Goal: Task Accomplishment & Management: Complete application form

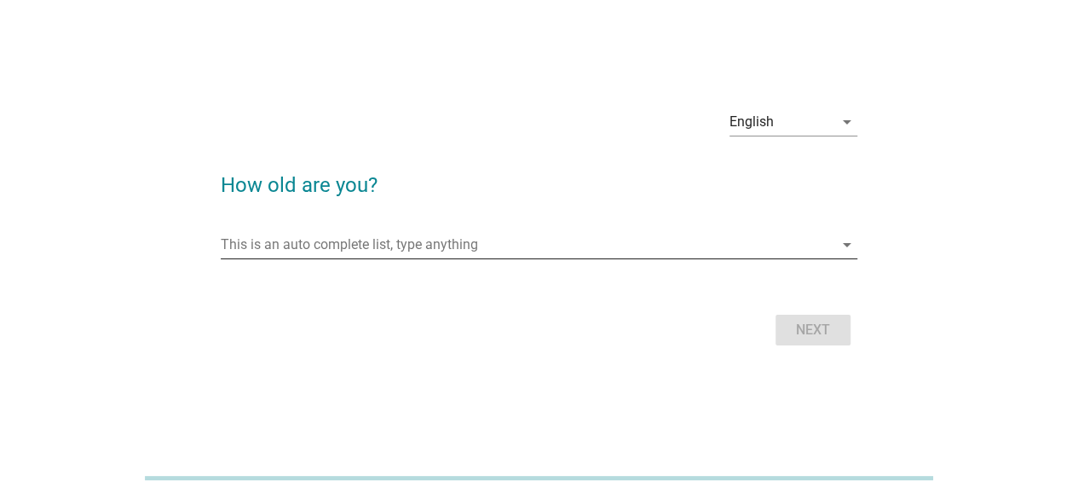
scroll to position [42, 0]
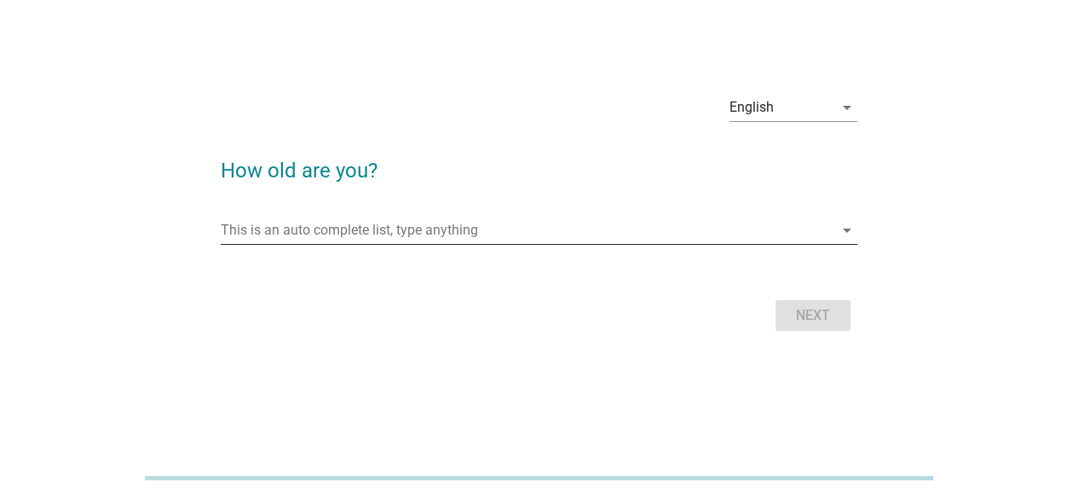
click at [842, 224] on icon "arrow_drop_down" at bounding box center [847, 230] width 20 height 20
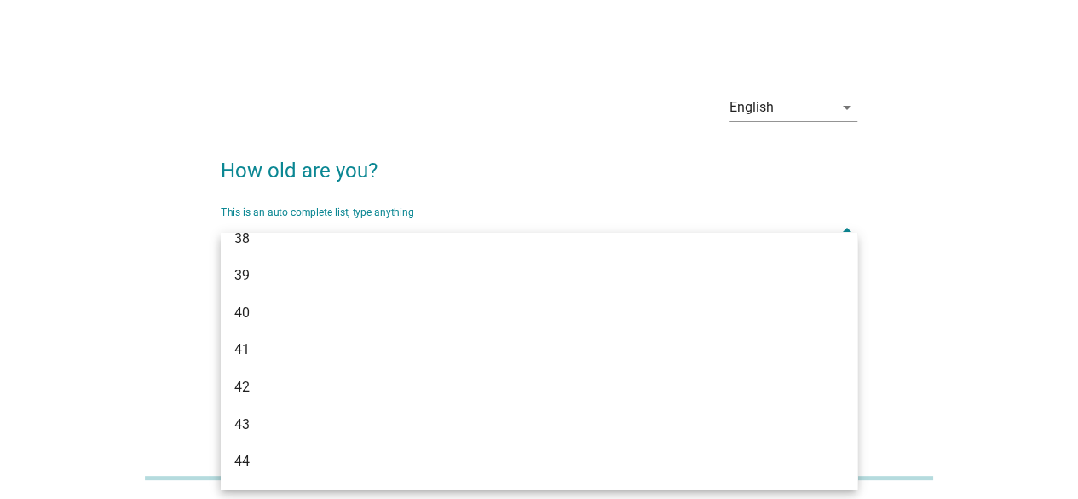
scroll to position [767, 0]
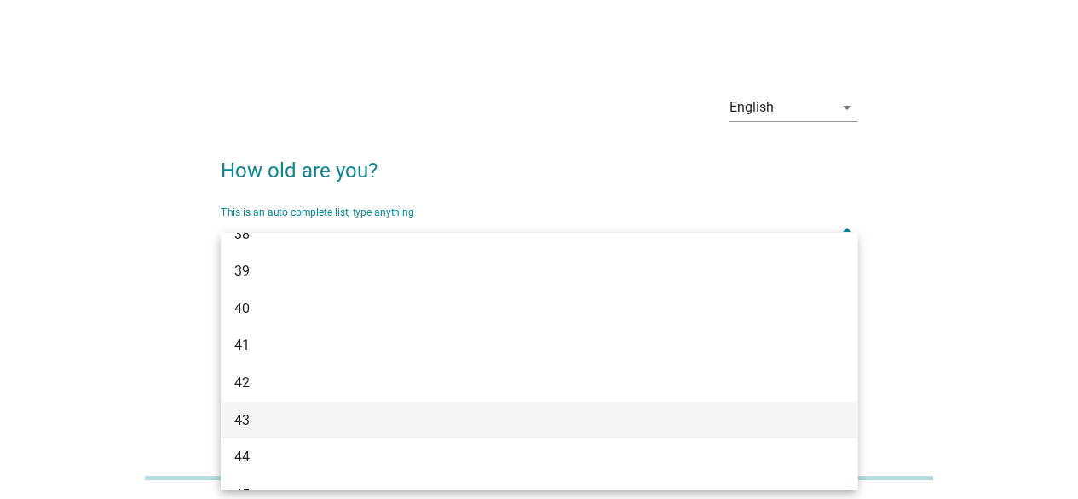
click at [329, 410] on div "43" at bounding box center [513, 420] width 558 height 20
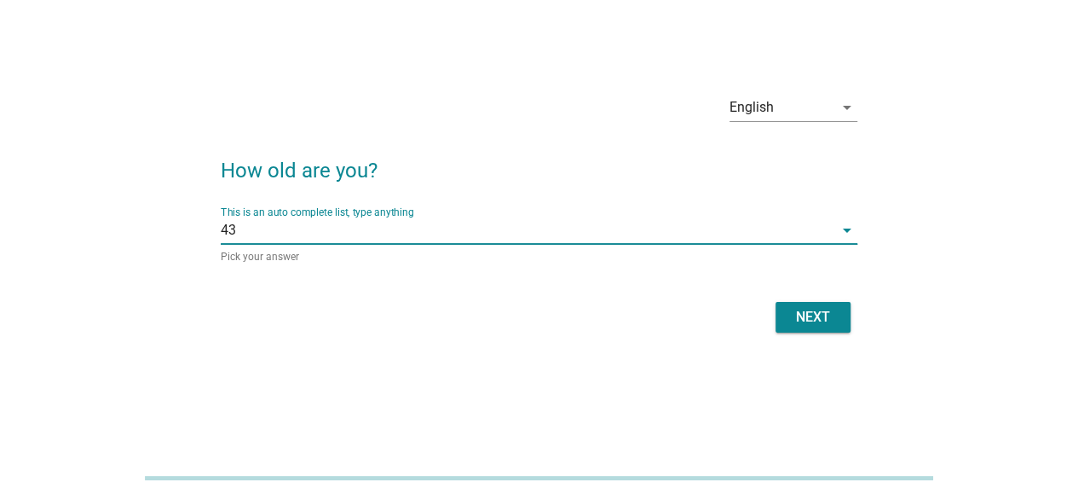
click at [827, 318] on div "Next" at bounding box center [813, 317] width 48 height 20
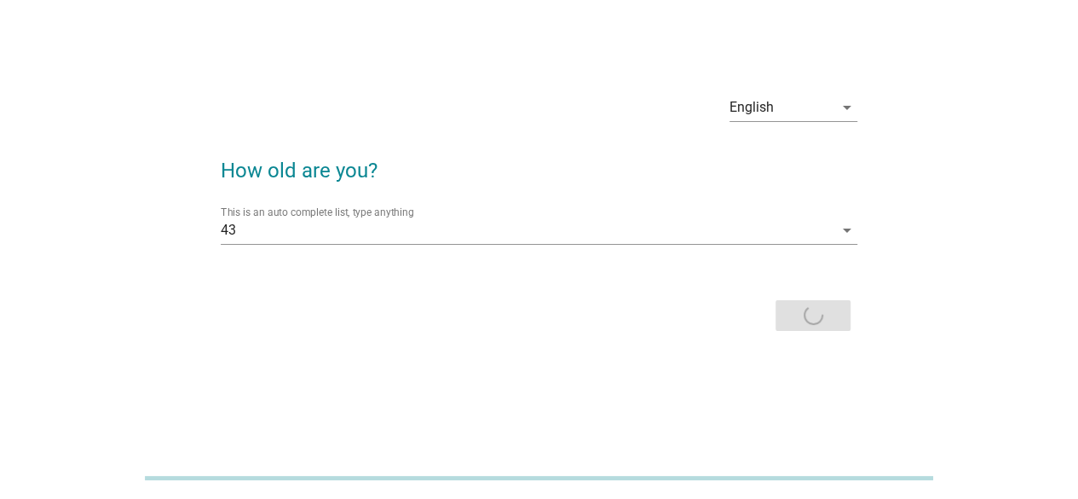
scroll to position [0, 0]
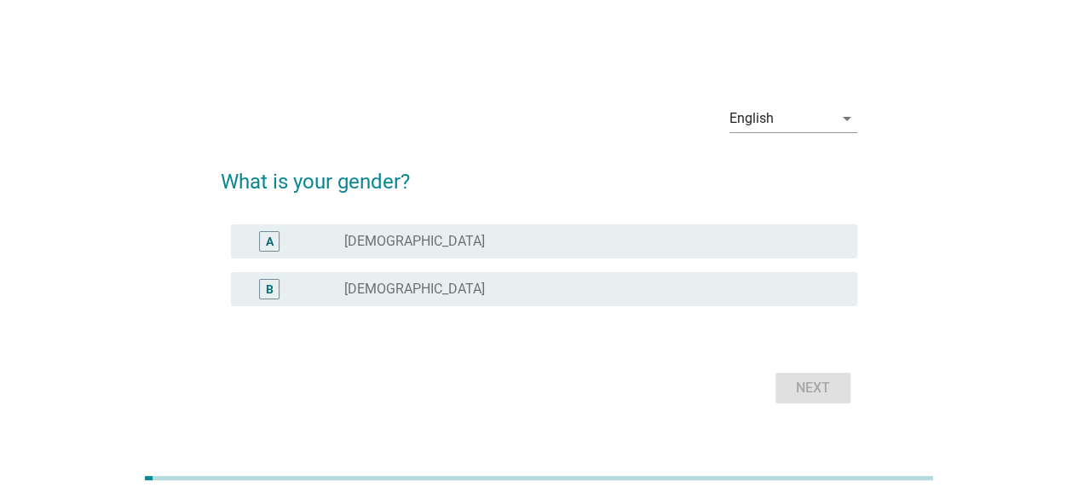
click at [378, 291] on label "[DEMOGRAPHIC_DATA]" at bounding box center [414, 288] width 141 height 17
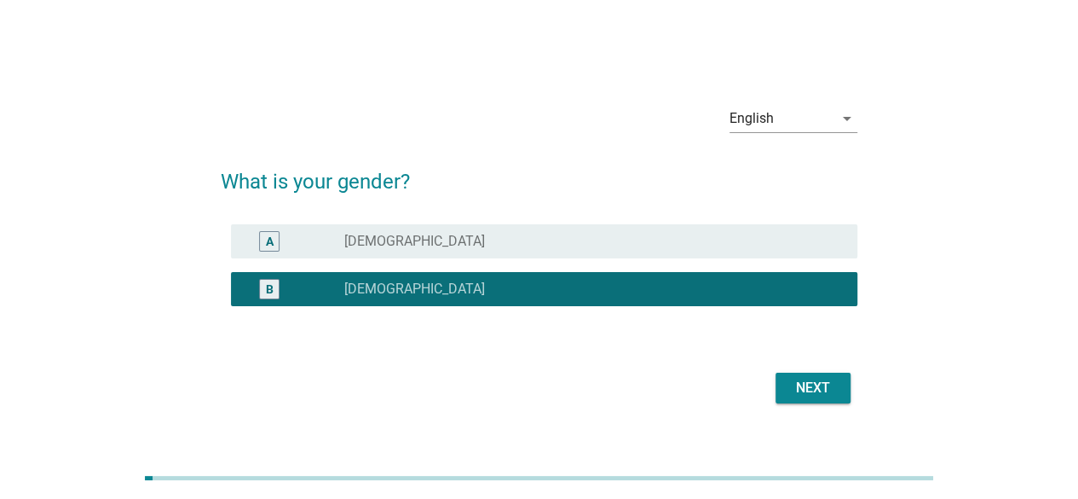
click at [810, 388] on div "Next" at bounding box center [813, 388] width 48 height 20
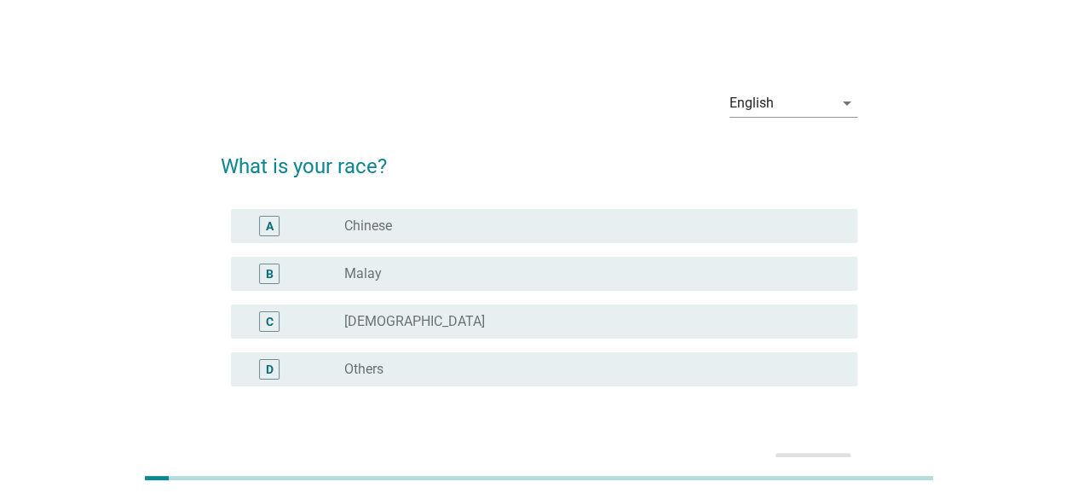
click at [448, 219] on div "radio_button_unchecked Chinese" at bounding box center [587, 225] width 486 height 17
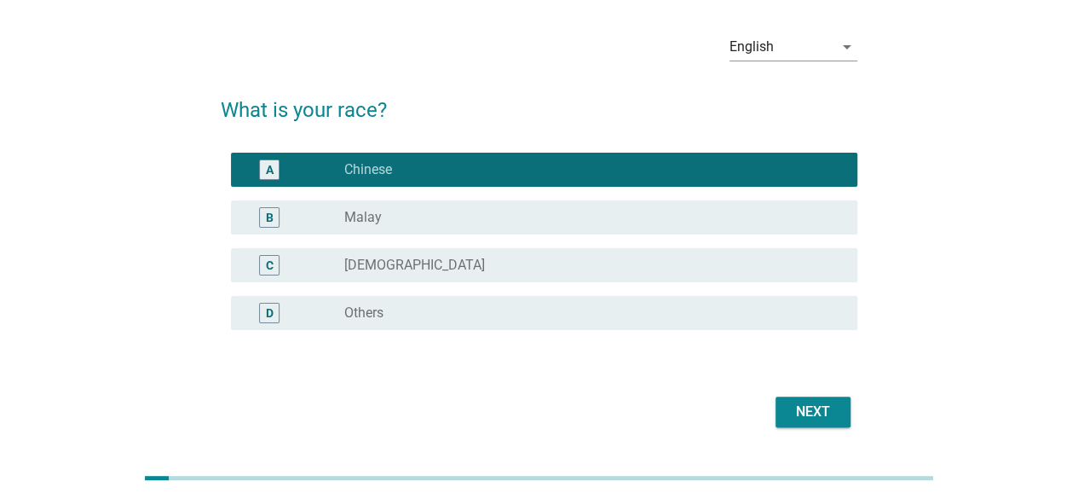
scroll to position [106, 0]
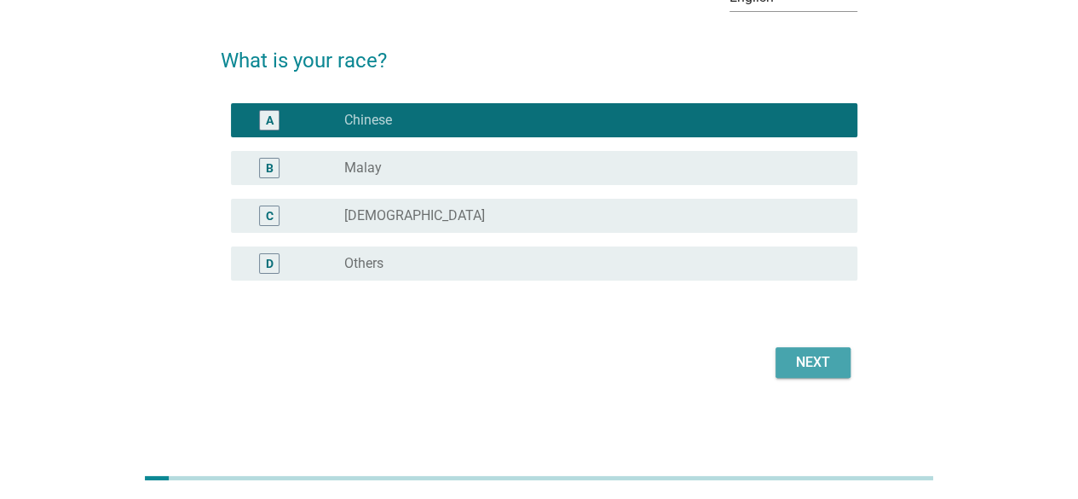
click at [811, 357] on div "Next" at bounding box center [813, 362] width 48 height 20
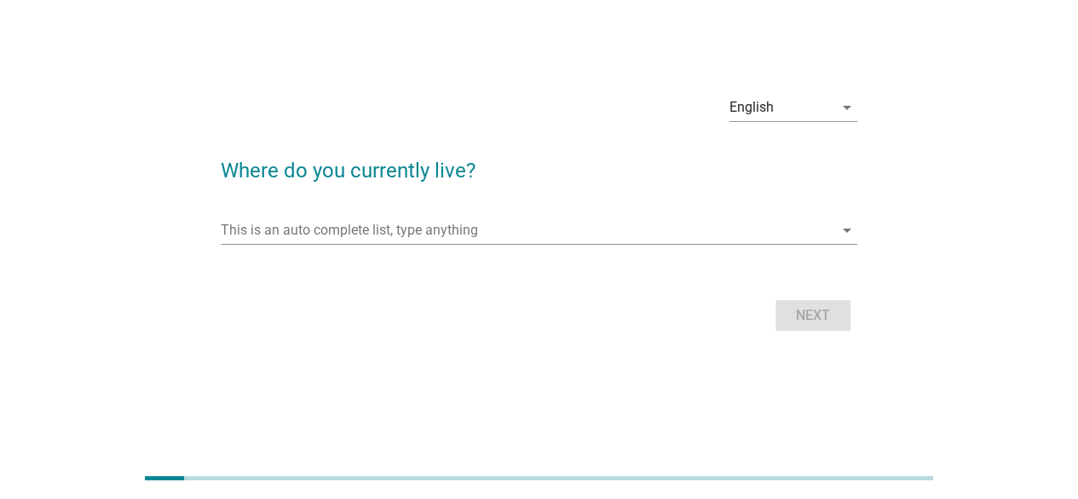
scroll to position [0, 0]
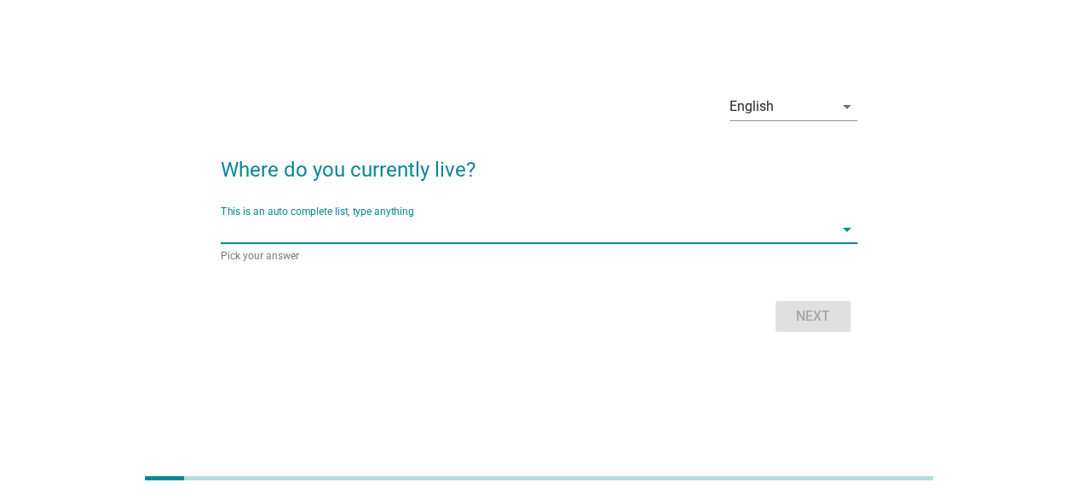
click at [513, 228] on input "This is an auto complete list, type anything" at bounding box center [527, 229] width 613 height 27
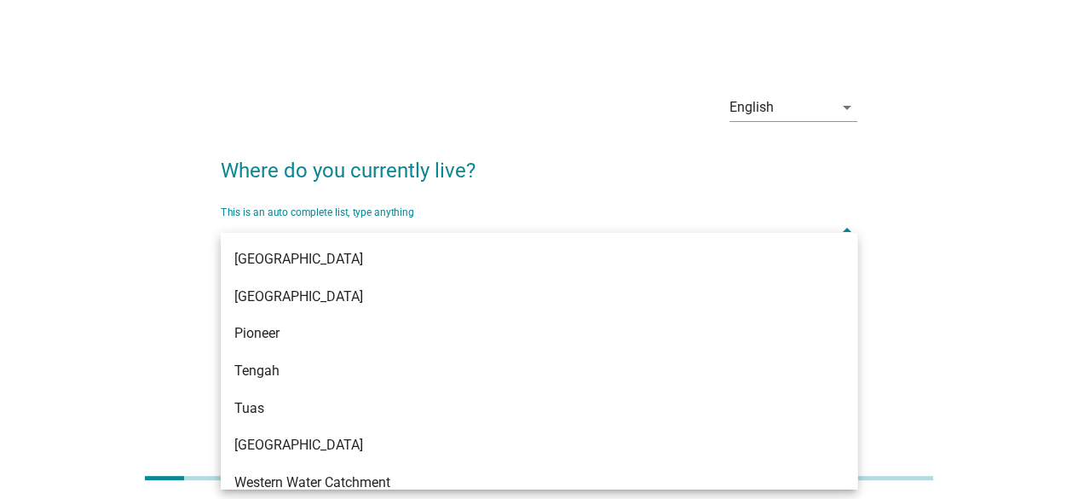
scroll to position [1801, 0]
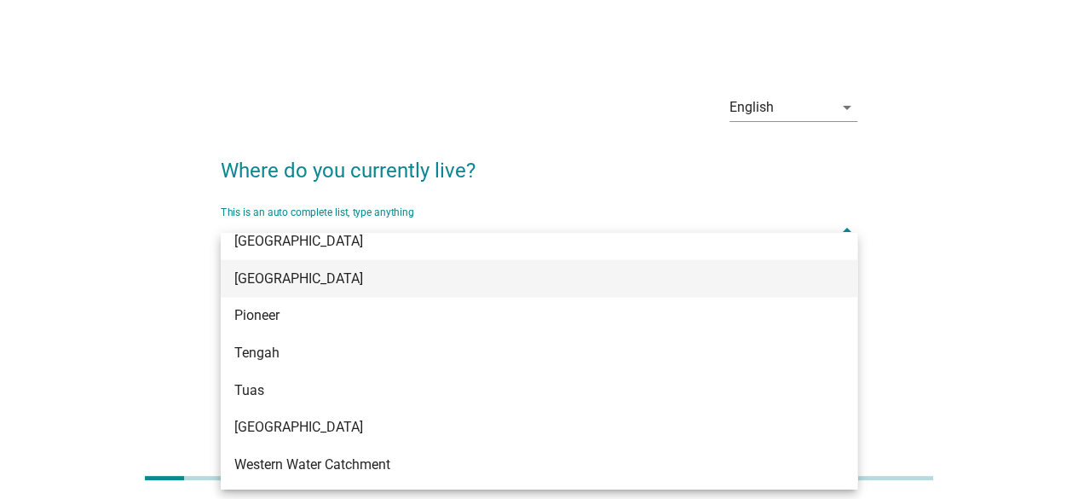
click at [330, 279] on div "[GEOGRAPHIC_DATA]" at bounding box center [513, 278] width 558 height 20
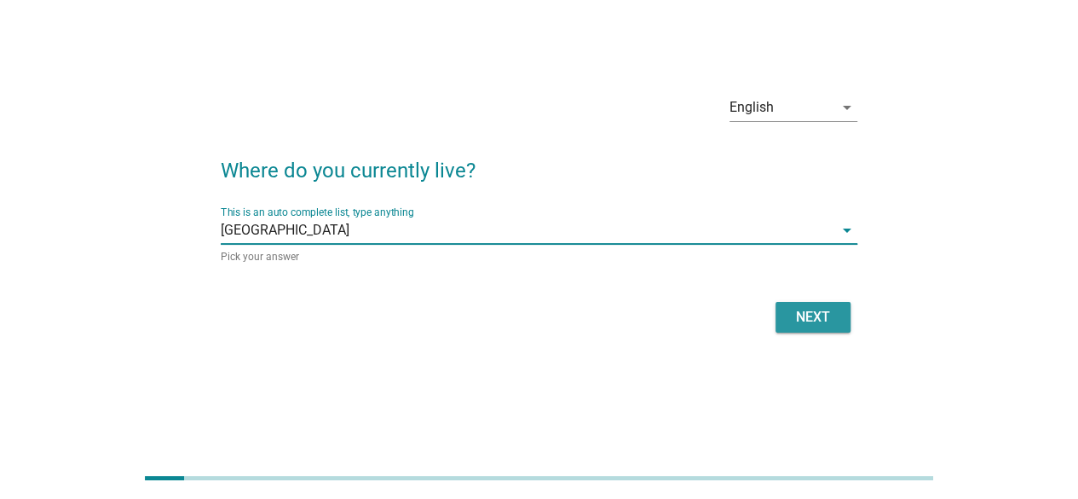
click at [810, 324] on div "Next" at bounding box center [813, 317] width 48 height 20
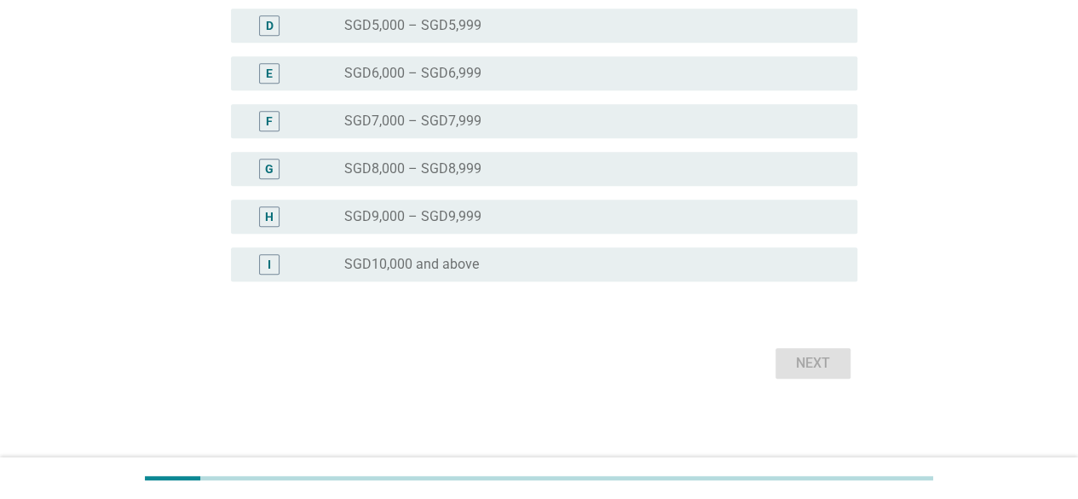
scroll to position [467, 0]
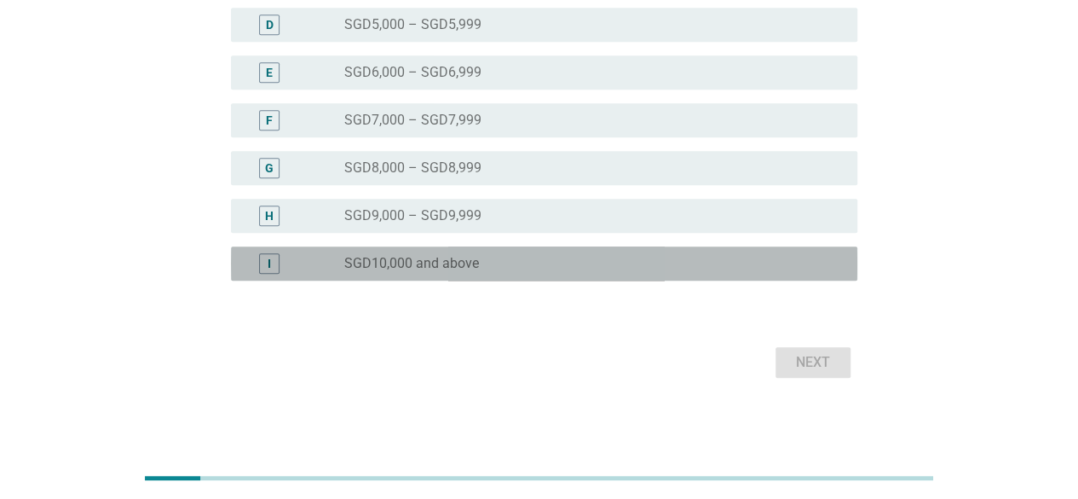
click at [455, 264] on label "SGD10,000 and above" at bounding box center [411, 263] width 135 height 17
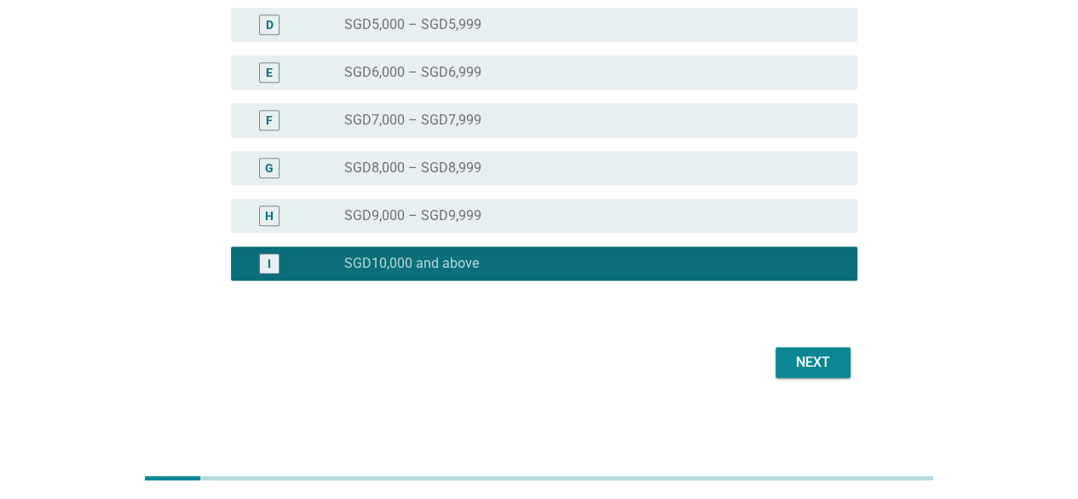
click at [827, 368] on div "Next" at bounding box center [813, 362] width 48 height 20
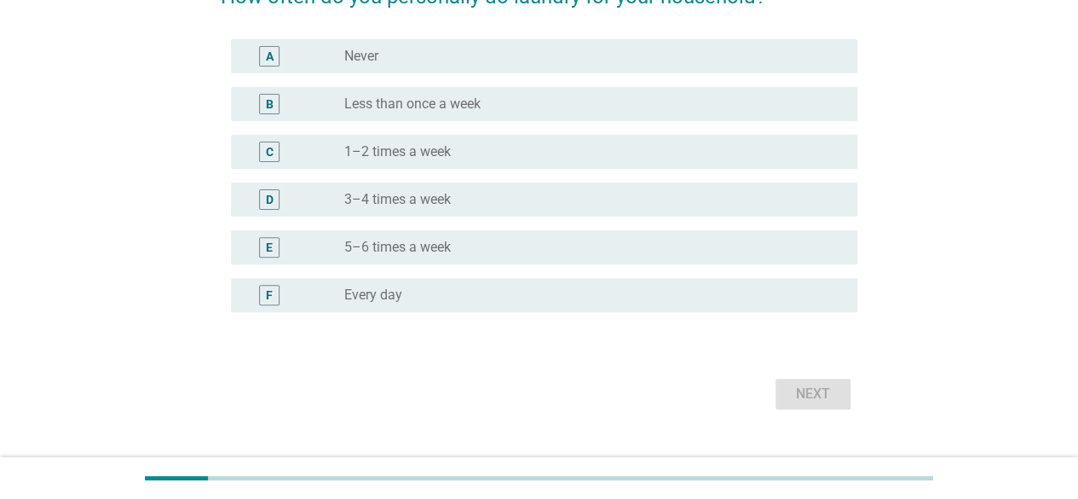
scroll to position [170, 0]
click at [471, 153] on div "radio_button_unchecked 1–2 times a week" at bounding box center [587, 150] width 486 height 17
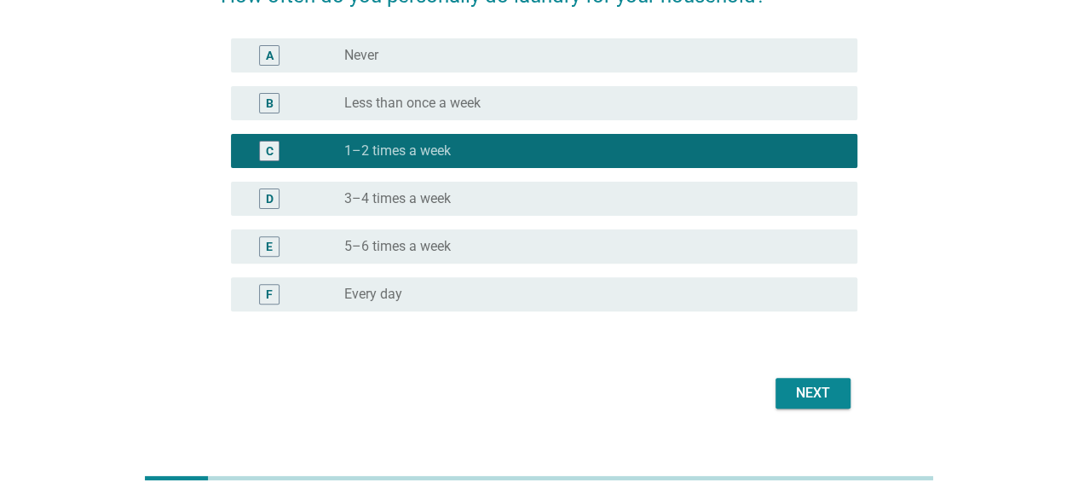
click at [823, 395] on div "Next" at bounding box center [813, 393] width 48 height 20
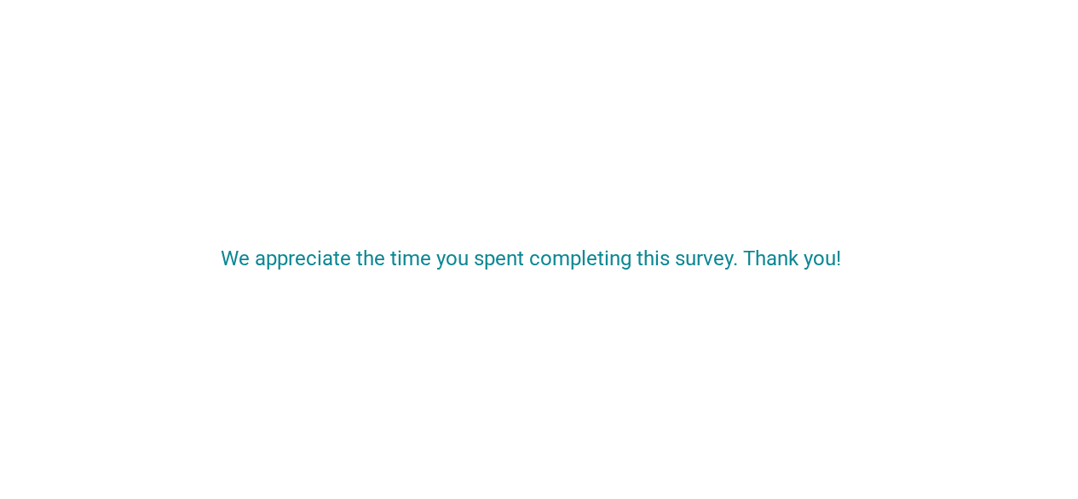
scroll to position [0, 0]
